Goal: Task Accomplishment & Management: Complete application form

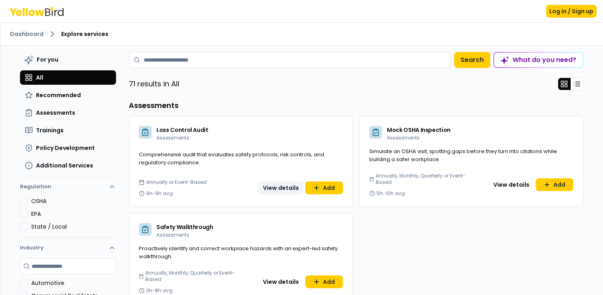
click at [278, 189] on button "View details" at bounding box center [281, 188] width 46 height 13
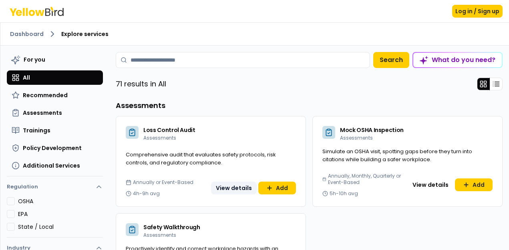
click at [231, 189] on button "View details" at bounding box center [234, 188] width 46 height 13
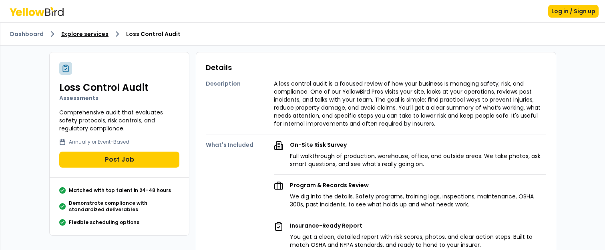
click at [67, 34] on link "Explore services" at bounding box center [84, 34] width 47 height 8
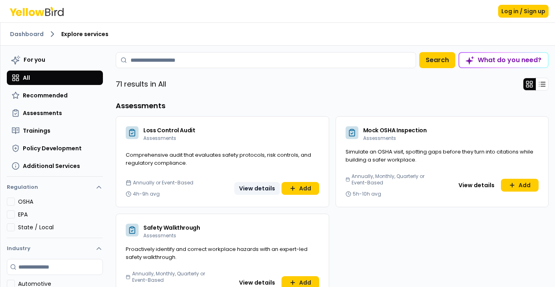
click at [252, 186] on button "View details" at bounding box center [257, 188] width 46 height 13
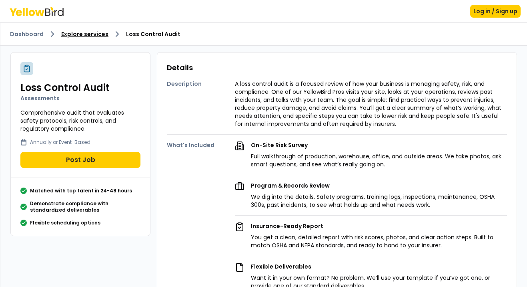
click at [78, 37] on link "Explore services" at bounding box center [84, 34] width 47 height 8
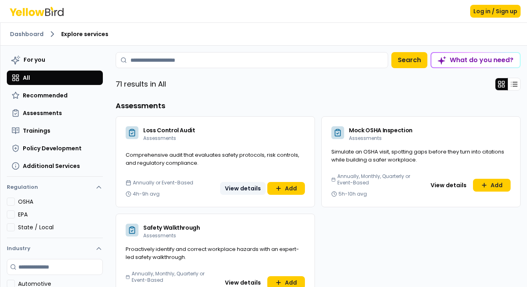
click at [233, 186] on button "View details" at bounding box center [243, 188] width 46 height 13
click at [243, 63] on input at bounding box center [252, 60] width 272 height 16
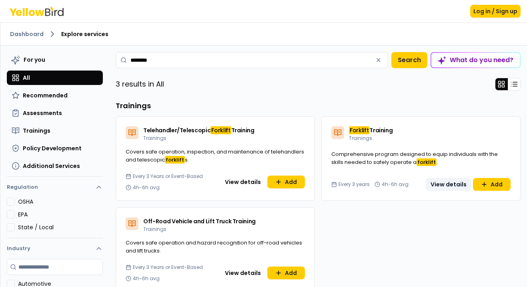
type input "********"
click at [448, 186] on button "View details" at bounding box center [449, 184] width 46 height 13
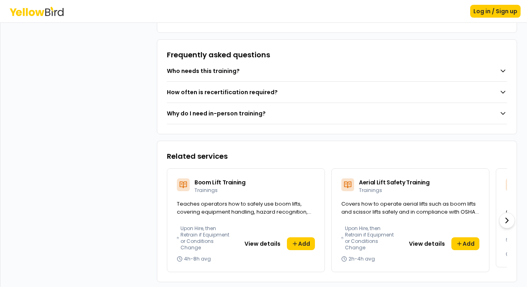
scroll to position [574, 0]
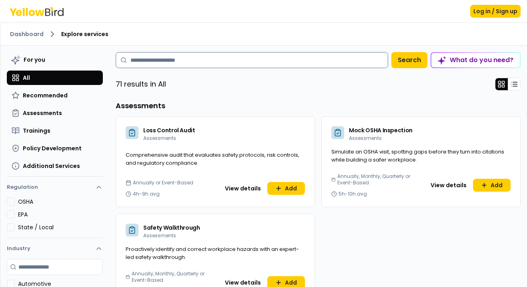
click at [234, 62] on input at bounding box center [252, 60] width 272 height 16
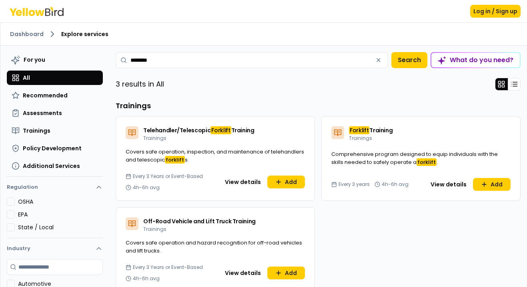
type input "********"
click at [441, 182] on button "View details" at bounding box center [449, 184] width 46 height 13
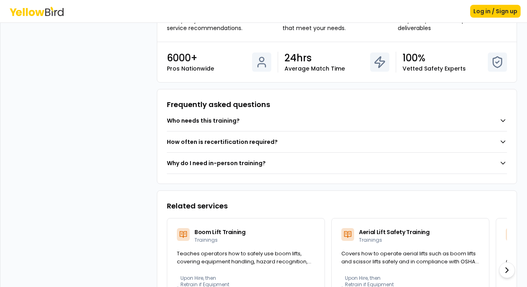
scroll to position [574, 0]
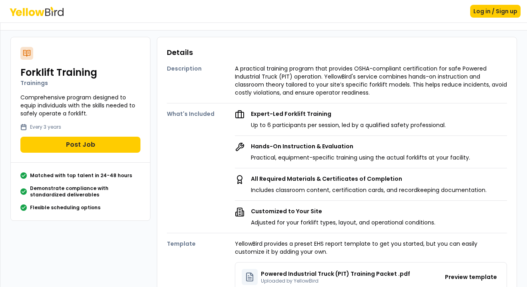
scroll to position [0, 0]
